Goal: Task Accomplishment & Management: Complete application form

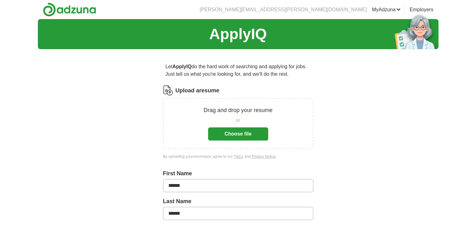
click at [248, 135] on button "Choose file" at bounding box center [238, 133] width 60 height 13
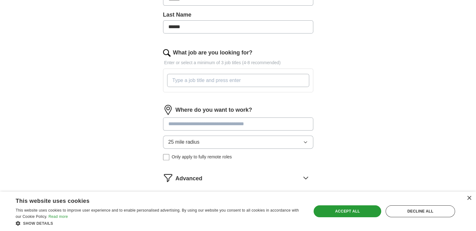
scroll to position [188, 0]
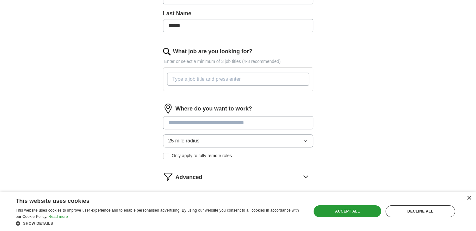
click at [272, 122] on input at bounding box center [238, 122] width 150 height 13
type input "******"
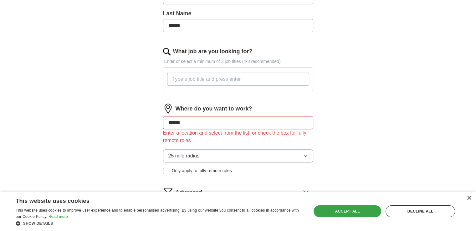
click at [354, 210] on div "Accept all" at bounding box center [348, 211] width 68 height 12
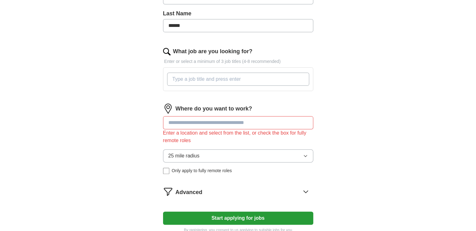
drag, startPoint x: 198, startPoint y: 122, endPoint x: 225, endPoint y: 122, distance: 26.9
click at [198, 122] on input at bounding box center [238, 122] width 150 height 13
type input "******"
click at [115, 137] on div "ApplyIQ Let ApplyIQ do the hard work of searching and applying for jobs. Just t…" at bounding box center [238, 36] width 401 height 411
click at [201, 152] on button "25 mile radius" at bounding box center [238, 155] width 150 height 13
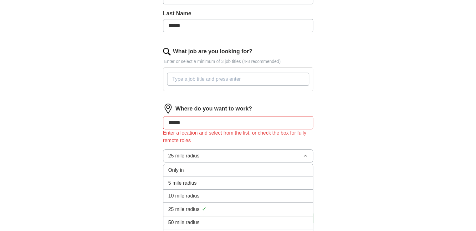
click at [201, 152] on button "25 mile radius" at bounding box center [238, 155] width 150 height 13
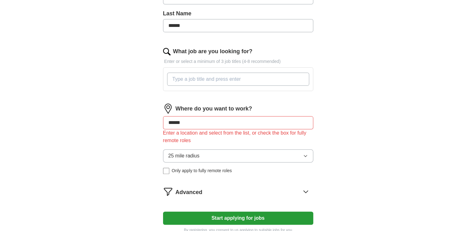
click at [276, 156] on button "25 mile radius" at bounding box center [238, 155] width 150 height 13
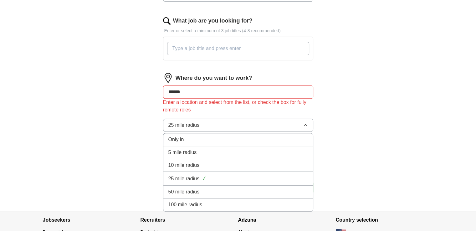
scroll to position [251, 0]
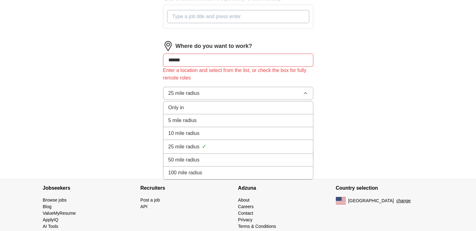
click at [196, 173] on span "100 mile radius" at bounding box center [185, 173] width 34 height 8
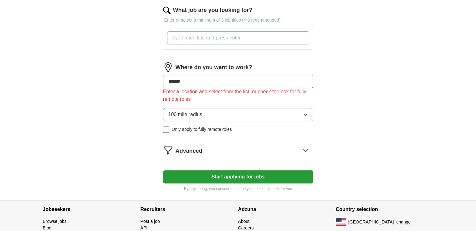
scroll to position [219, 0]
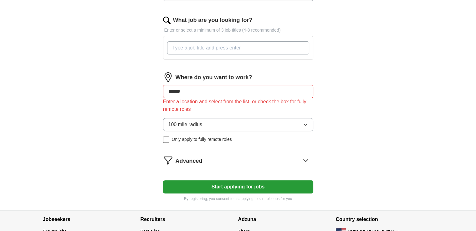
click at [204, 90] on input "******" at bounding box center [238, 91] width 150 height 13
